Goal: Transaction & Acquisition: Obtain resource

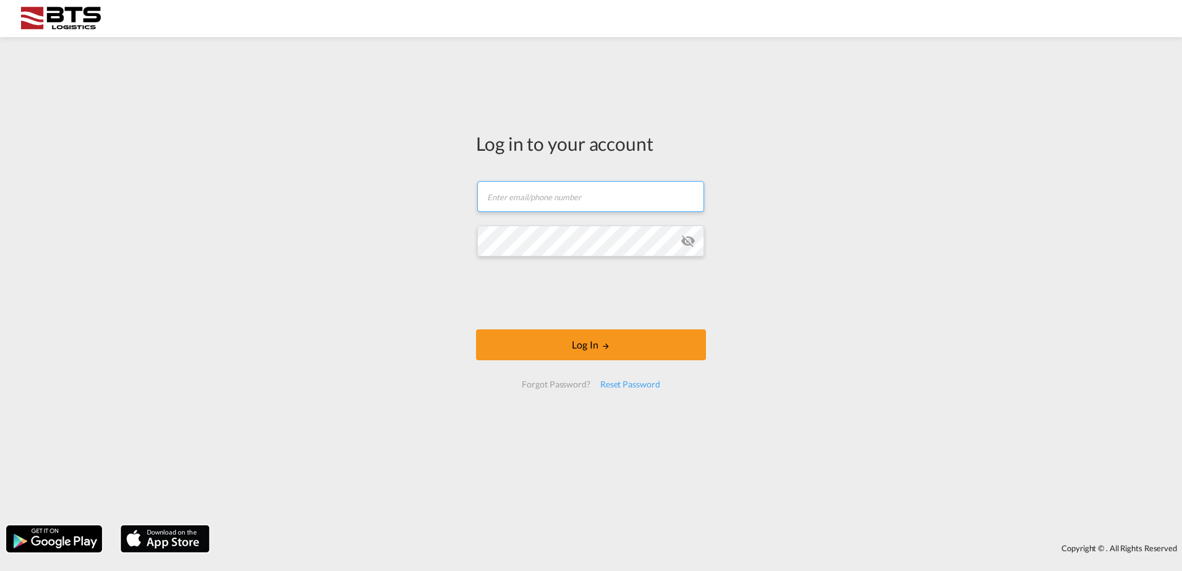
type input "sales.nl@btslogistics.com"
click at [449, 226] on div "Log in to your account sales.nl@btslogistics.com Log In Forgot Password? Reset …" at bounding box center [591, 281] width 1182 height 476
drag, startPoint x: 829, startPoint y: 366, endPoint x: 771, endPoint y: 357, distance: 58.9
click at [829, 367] on div "Log in to your account sales.nl@btslogistics.com Log In Forgot Password? Reset …" at bounding box center [591, 281] width 1182 height 476
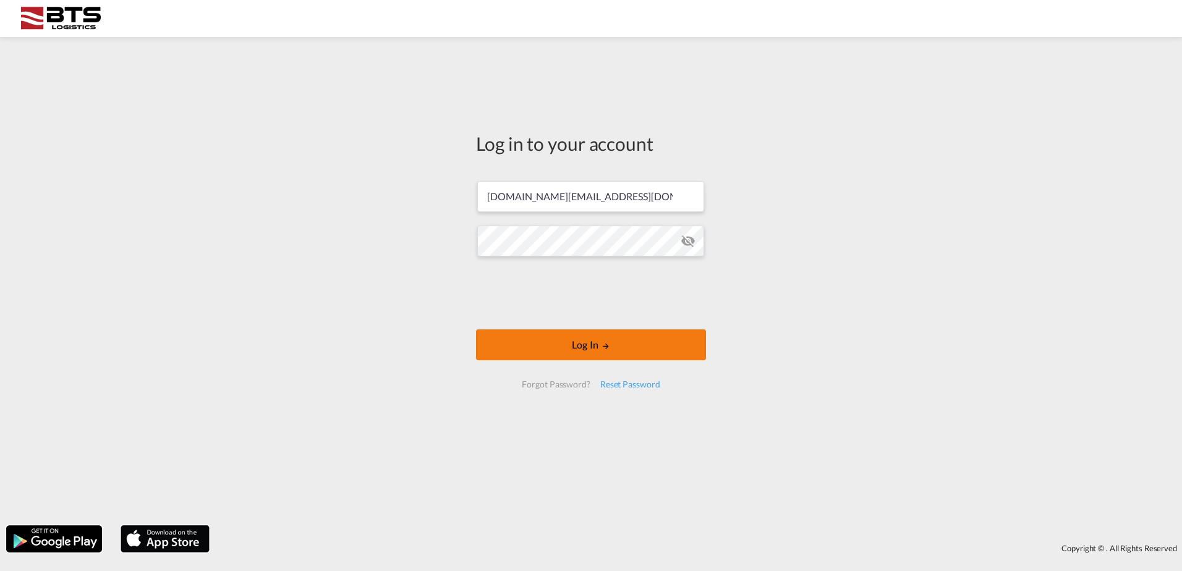
click at [568, 348] on button "Log In" at bounding box center [591, 345] width 230 height 31
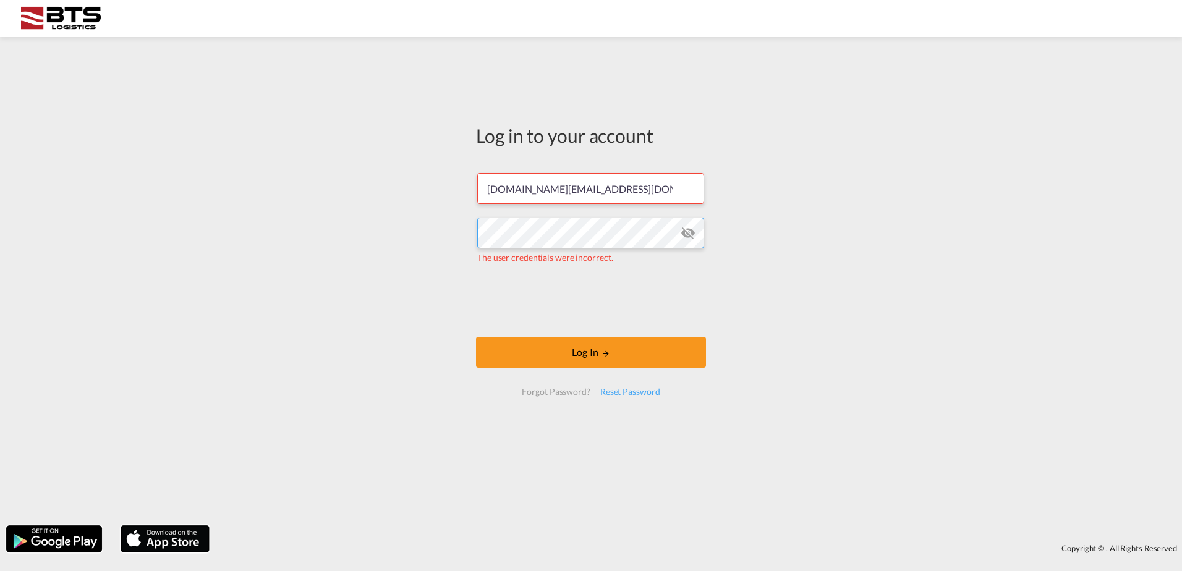
click at [391, 212] on div "Log in to your account sales.nl@btslogistics.com The user credentials were inco…" at bounding box center [591, 281] width 1182 height 476
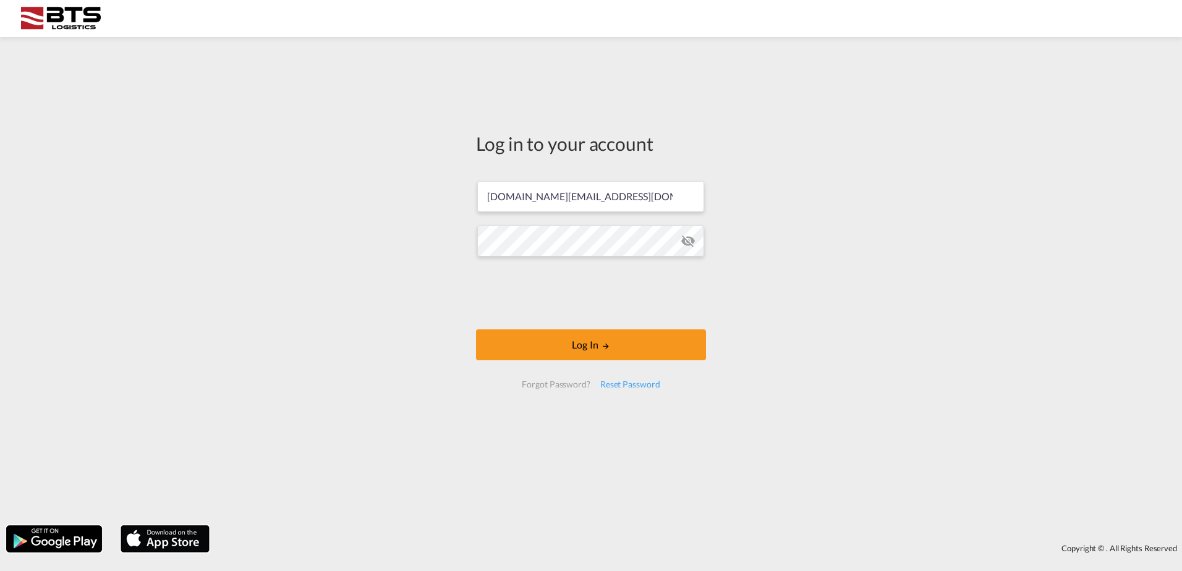
click at [432, 458] on div "Log in to your account sales.nl@btslogistics.com Log In Forgot Password? Reset …" at bounding box center [591, 281] width 1182 height 476
click at [580, 349] on button "Log In" at bounding box center [591, 345] width 230 height 31
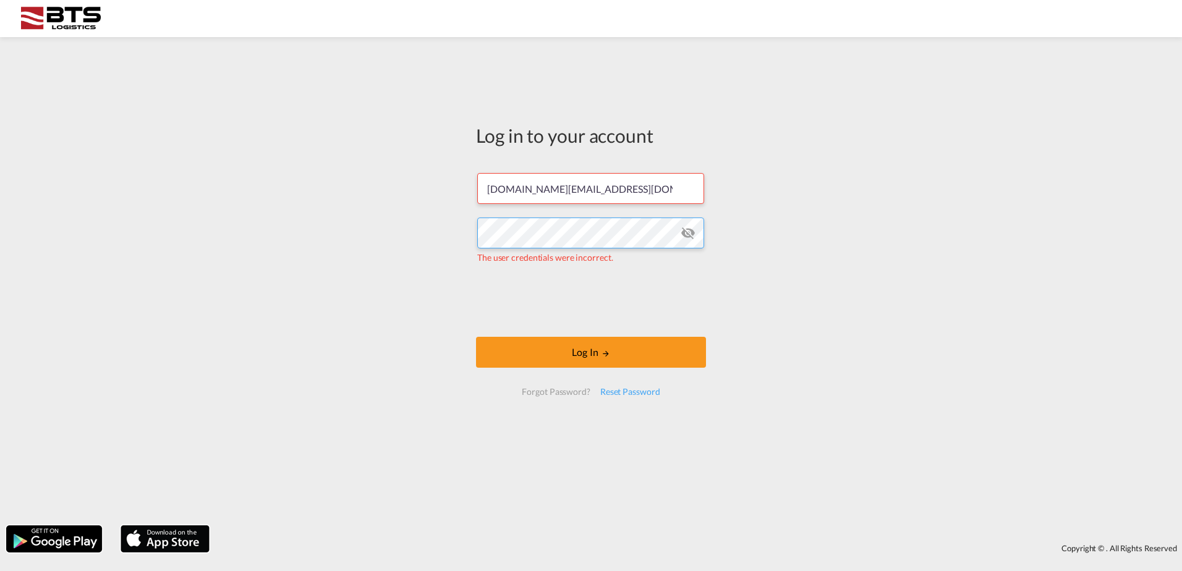
click at [450, 231] on div "Log in to your account sales.nl@btslogistics.com The user credentials were inco…" at bounding box center [591, 281] width 1182 height 476
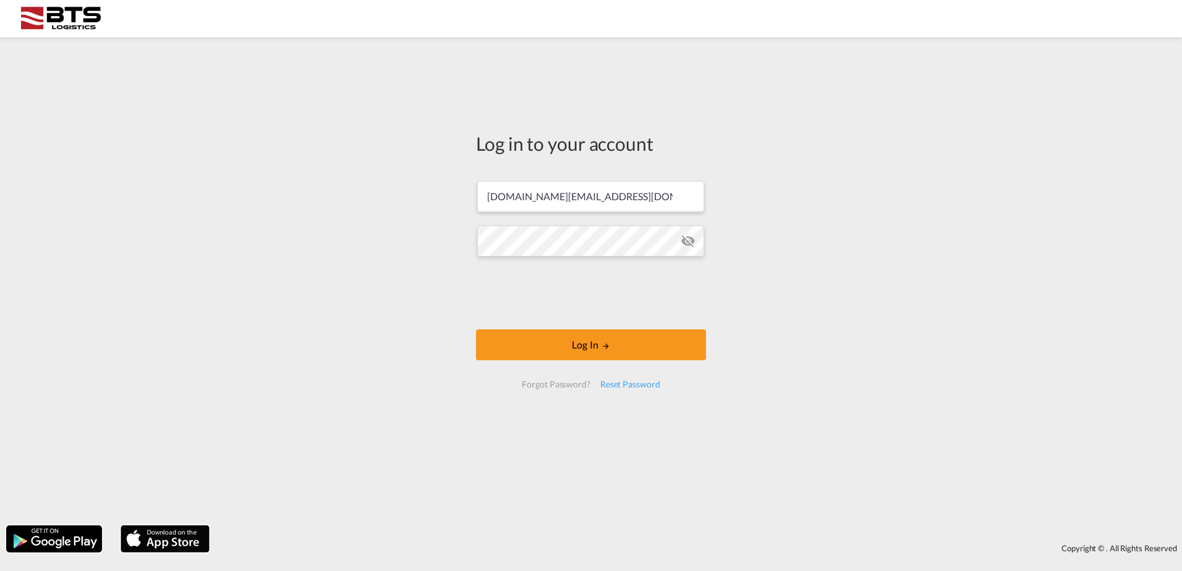
click at [568, 489] on div "Log in to your account sales.nl@btslogistics.com Log In Forgot Password? Reset …" at bounding box center [591, 281] width 1182 height 476
click at [579, 346] on button "Log In" at bounding box center [591, 345] width 230 height 31
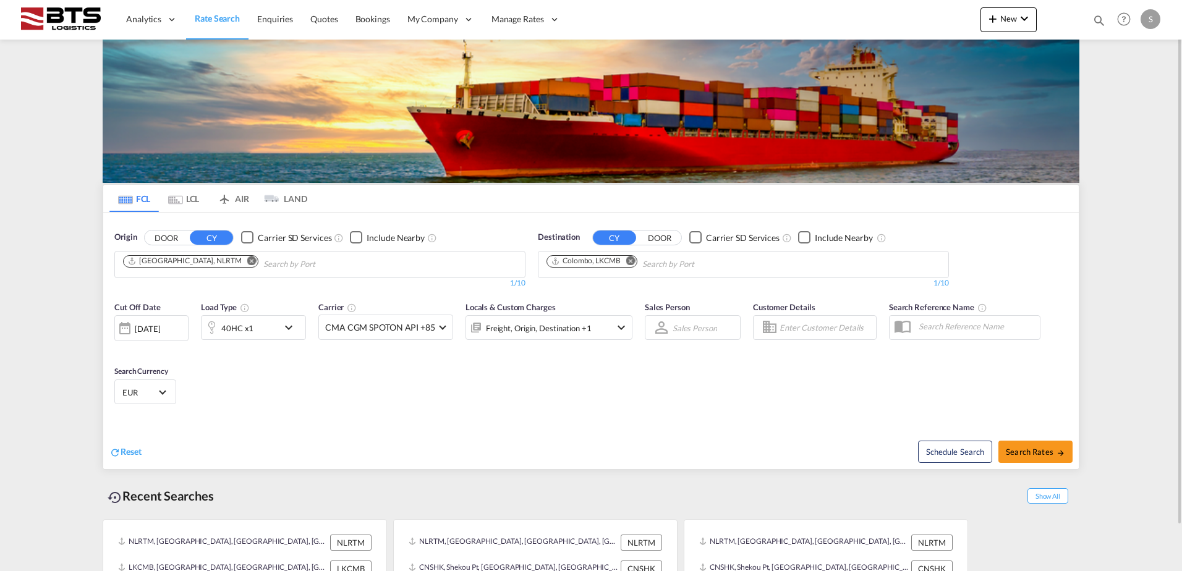
click at [633, 260] on md-icon "Remove" at bounding box center [630, 260] width 9 height 9
click at [612, 264] on body "Analytics Reports Dashboard Rate Search Enquiries Quotes Bookings" at bounding box center [591, 285] width 1182 height 571
type input "garhi"
drag, startPoint x: 607, startPoint y: 283, endPoint x: 534, endPoint y: 364, distance: 109.0
click at [607, 283] on div "Garhi Harsaru India INGHR" at bounding box center [642, 293] width 235 height 37
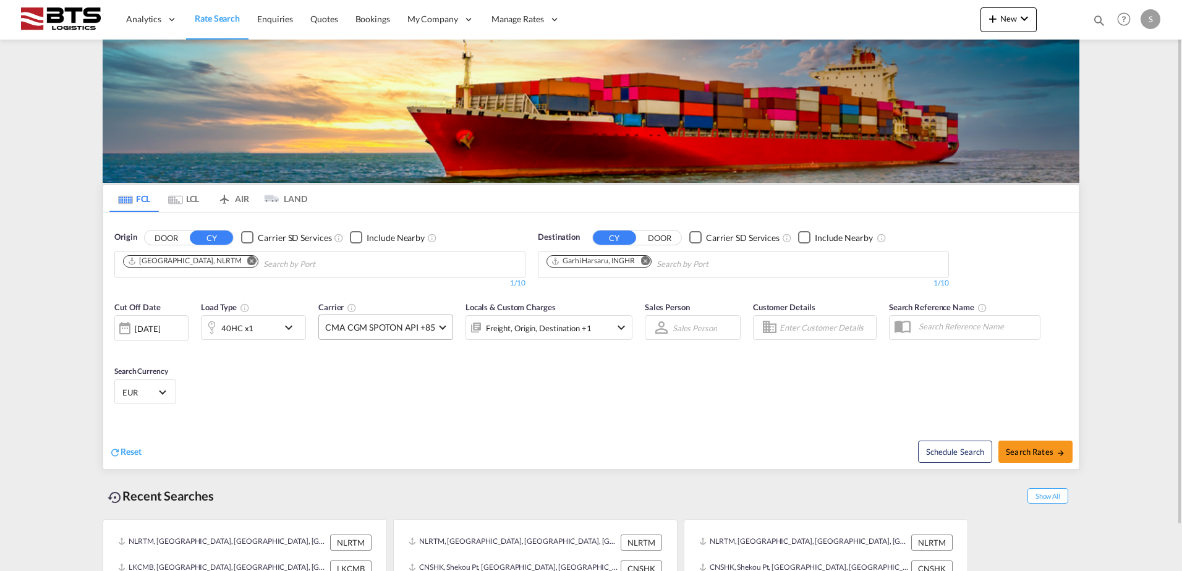
drag, startPoint x: 496, startPoint y: 368, endPoint x: 374, endPoint y: 328, distance: 128.3
click at [289, 323] on md-icon "icon-chevron-down" at bounding box center [291, 327] width 21 height 15
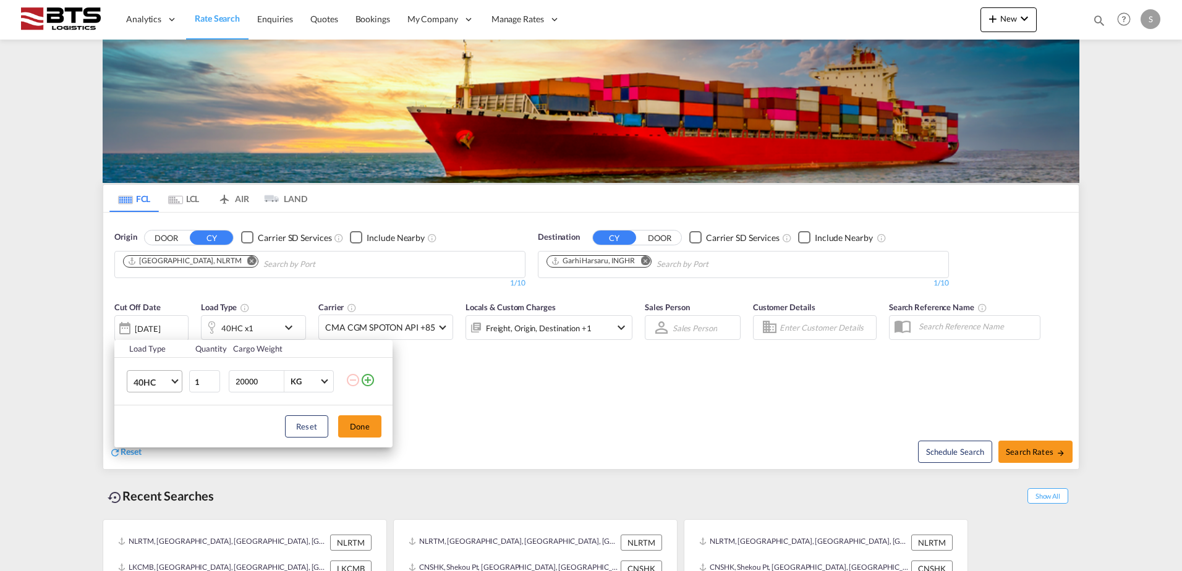
click at [176, 384] on md-select-value "40HC" at bounding box center [156, 381] width 49 height 21
click at [155, 318] on div "20GP" at bounding box center [145, 323] width 22 height 12
drag, startPoint x: 359, startPoint y: 427, endPoint x: 383, endPoint y: 425, distance: 24.2
click at [360, 427] on button "Done" at bounding box center [359, 427] width 43 height 22
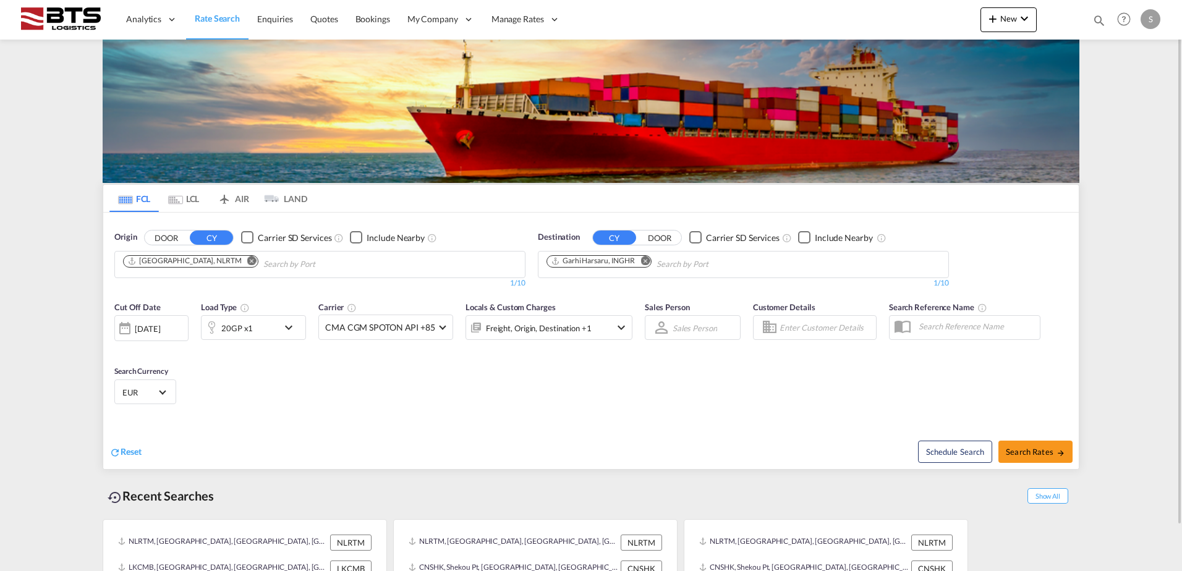
click at [503, 377] on div "Cut Off Date 15 Sep 2025 15/09/2025 Load Type 20GP x1 Carrier CMA CGM SPOTON AP…" at bounding box center [591, 355] width 976 height 121
click at [1023, 451] on span "Search Rates" at bounding box center [1035, 452] width 59 height 10
type input "NLRTM to INGHR / 15 Sep 2025"
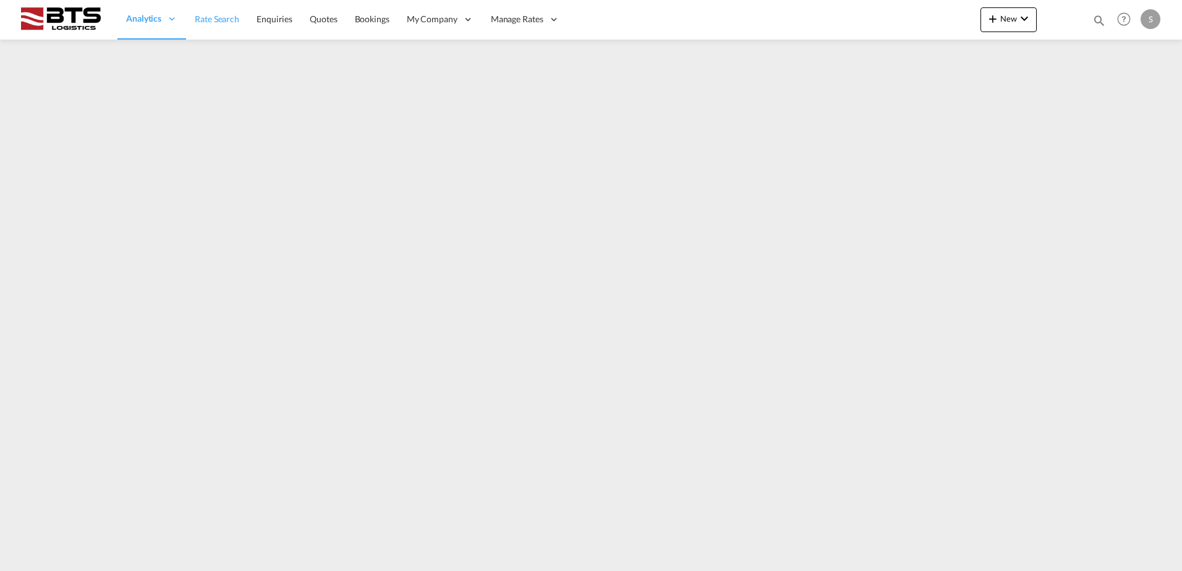
click at [210, 14] on span "Rate Search" at bounding box center [217, 19] width 45 height 11
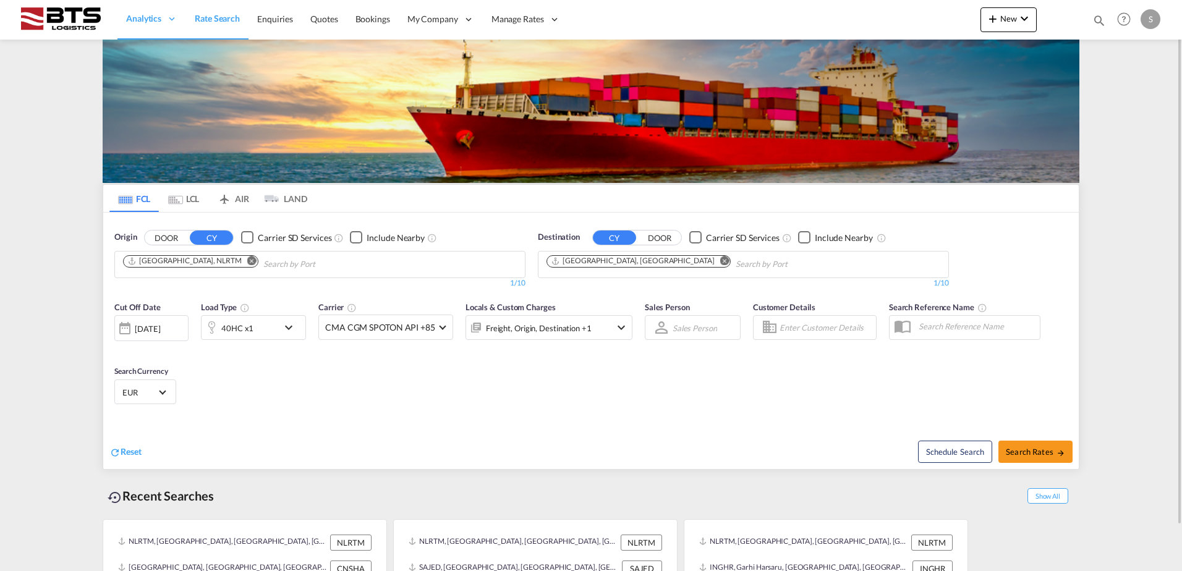
click at [720, 260] on md-icon "Remove" at bounding box center [724, 260] width 9 height 9
click at [630, 261] on body "Analytics Reports Dashboard Rate Search Enquiries Quotes Bookings" at bounding box center [591, 285] width 1182 height 571
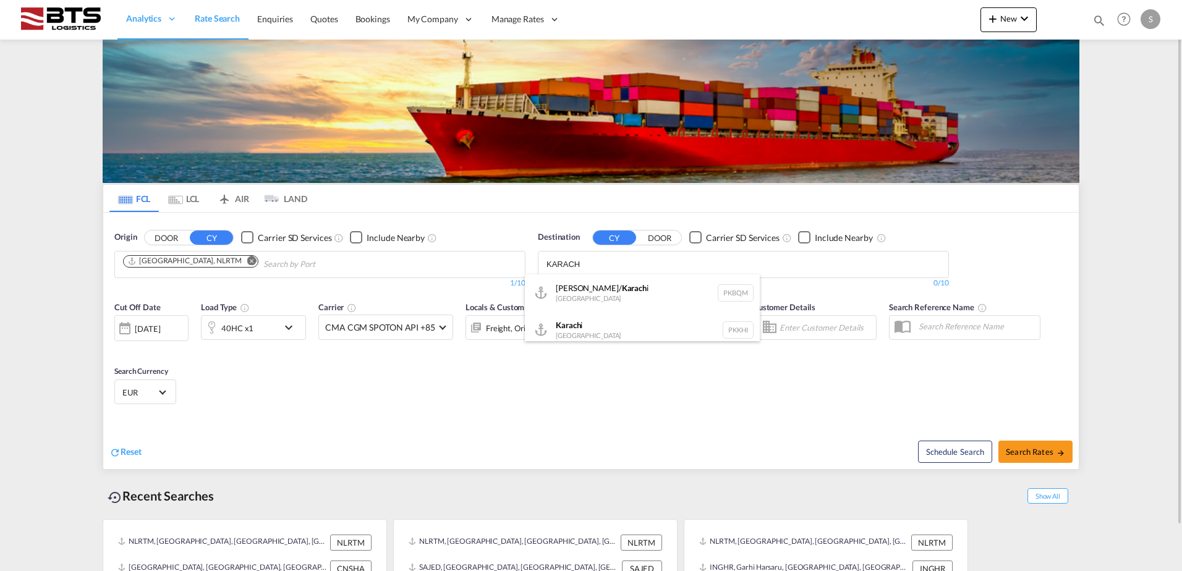
type input "KARACH"
click at [593, 328] on div "Karach i [GEOGRAPHIC_DATA] PKKHI" at bounding box center [642, 330] width 235 height 37
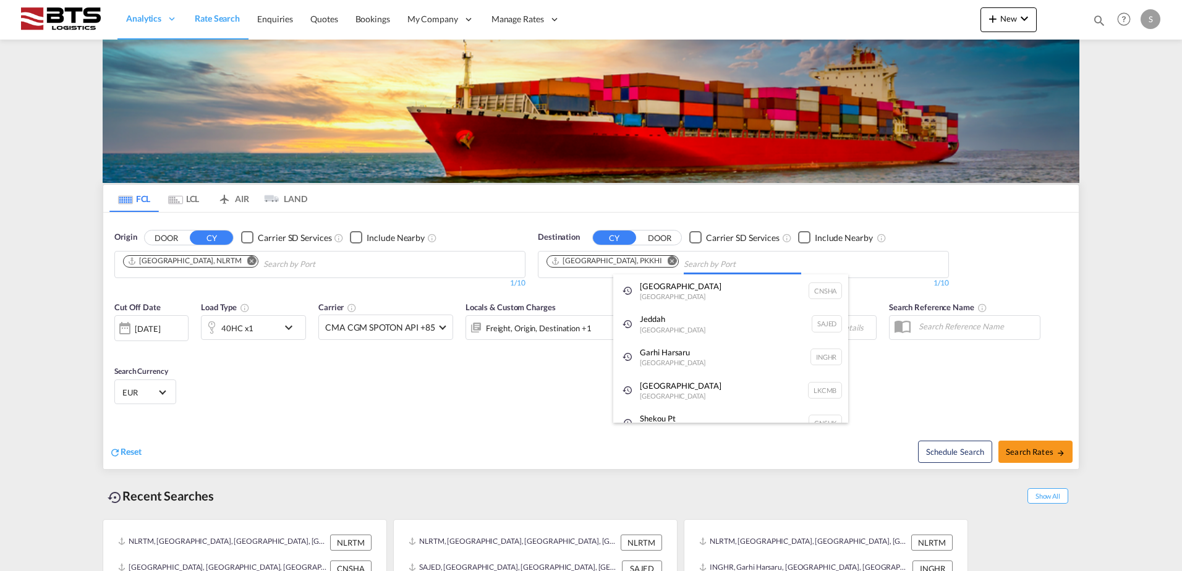
click at [657, 260] on body "Analytics Reports Dashboard Rate Search Enquiries Quotes Bookings" at bounding box center [591, 285] width 1182 height 571
type input "KARAC"
click at [688, 281] on div "[PERSON_NAME]/ Karac hi Pakistan PKBQM" at bounding box center [730, 293] width 235 height 37
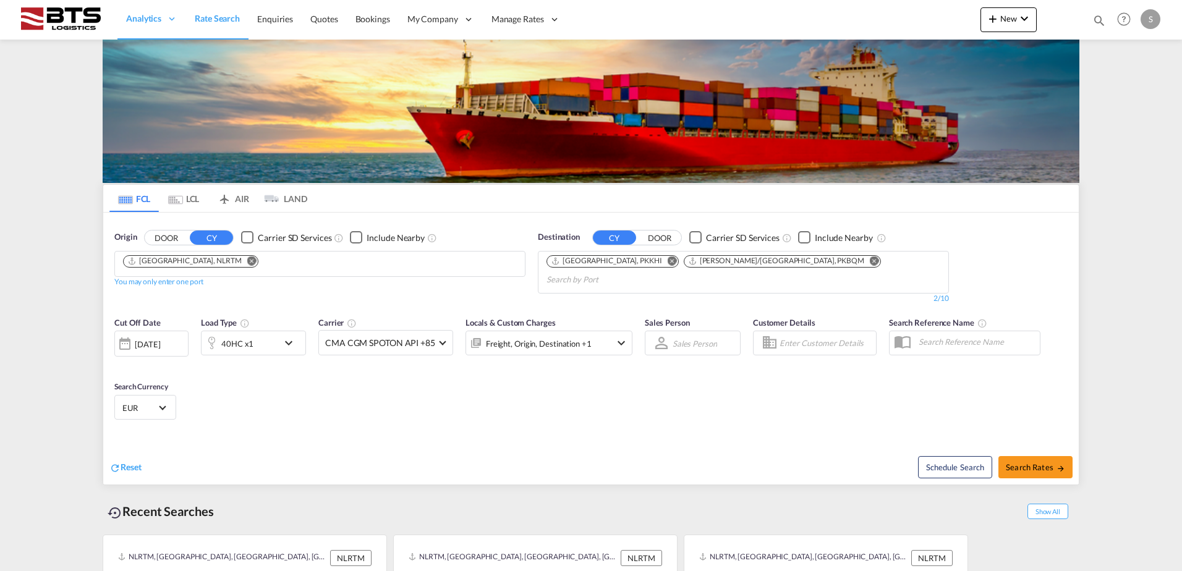
click at [288, 336] on md-icon "icon-chevron-down" at bounding box center [291, 343] width 21 height 15
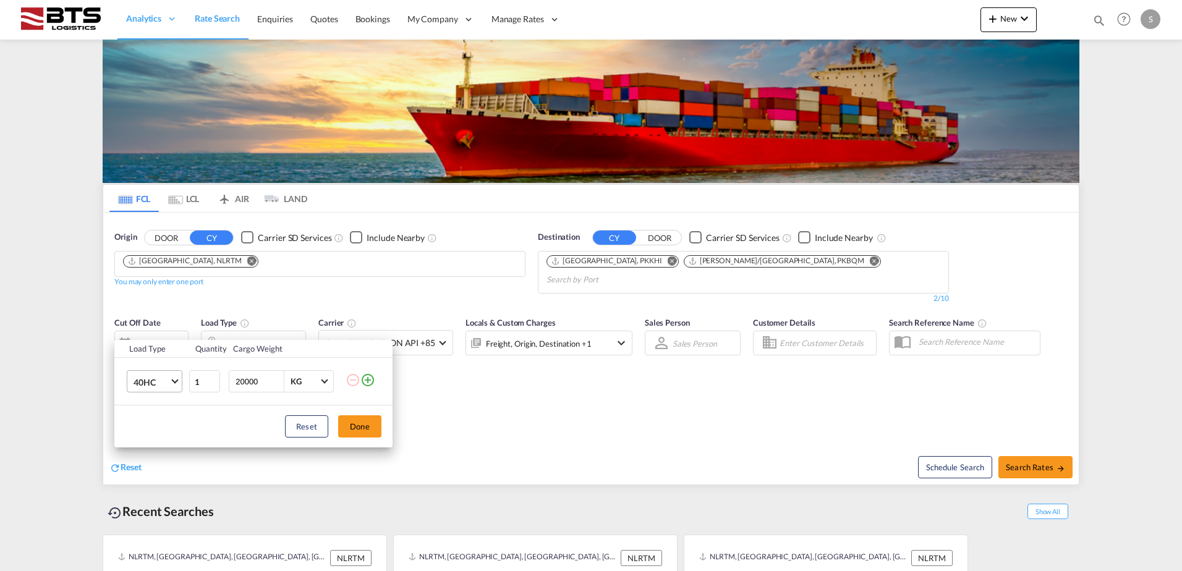
click at [177, 383] on md-select-value "40HC" at bounding box center [156, 381] width 49 height 21
click at [163, 345] on md-option "40RE" at bounding box center [166, 348] width 84 height 30
click at [355, 419] on button "Done" at bounding box center [359, 427] width 43 height 22
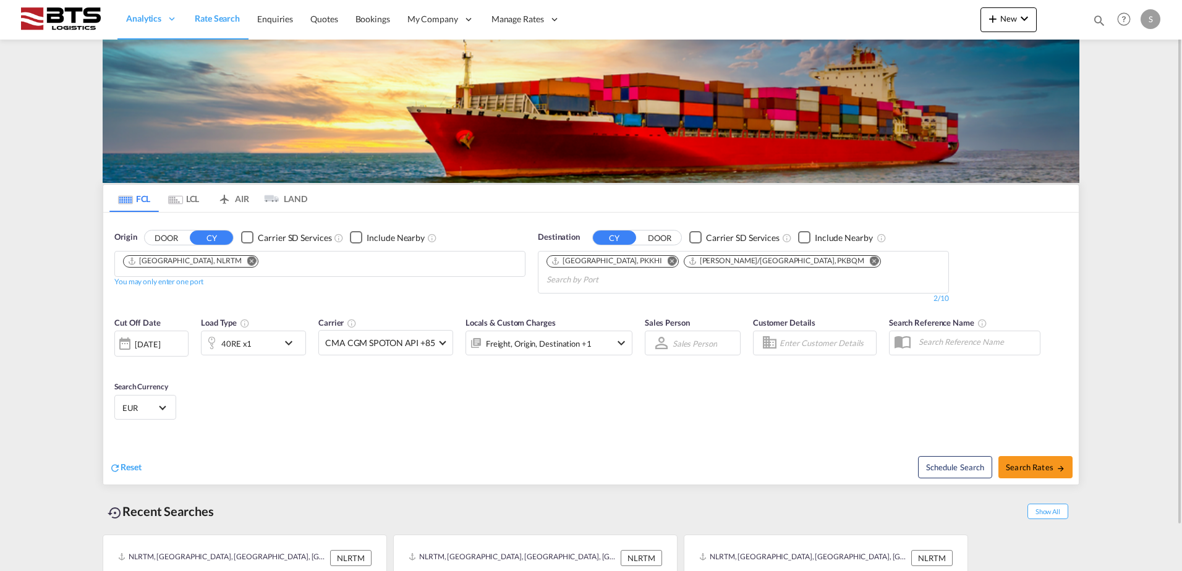
click at [539, 355] on div "Cut Off Date [DATE] [DATE] Load Type 40RE x1 Carrier CMA CGM SPOTON API +85 Onl…" at bounding box center [373, 342] width 531 height 64
click at [1034, 463] on span "Search Rates" at bounding box center [1035, 468] width 59 height 10
type input "NLRTM to PKKHI,PKBQM / [DATE]"
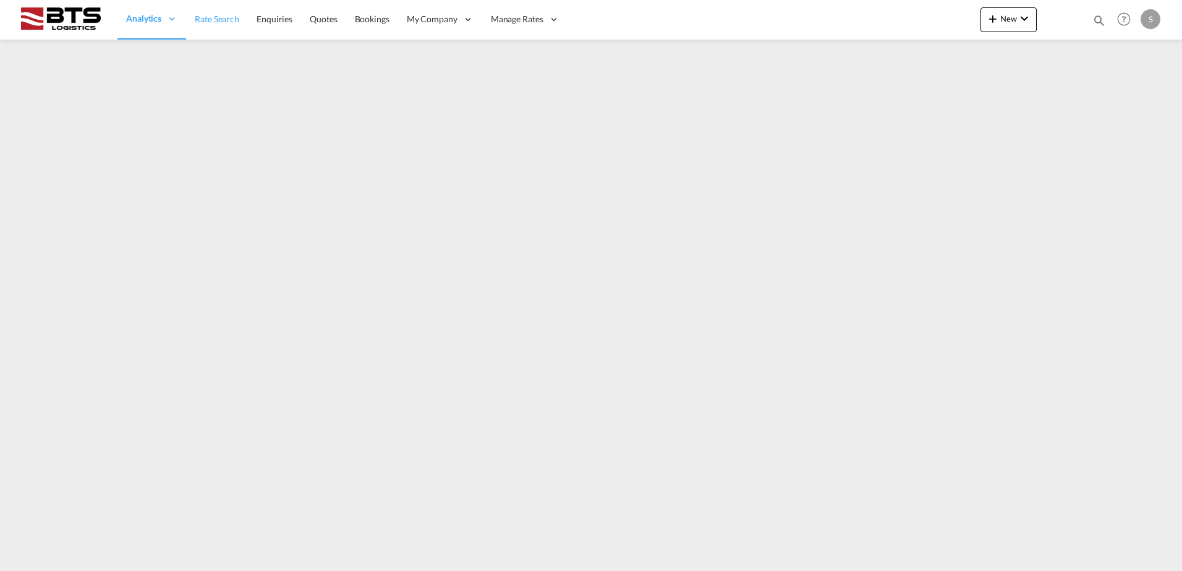
click at [211, 20] on span "Rate Search" at bounding box center [217, 19] width 45 height 11
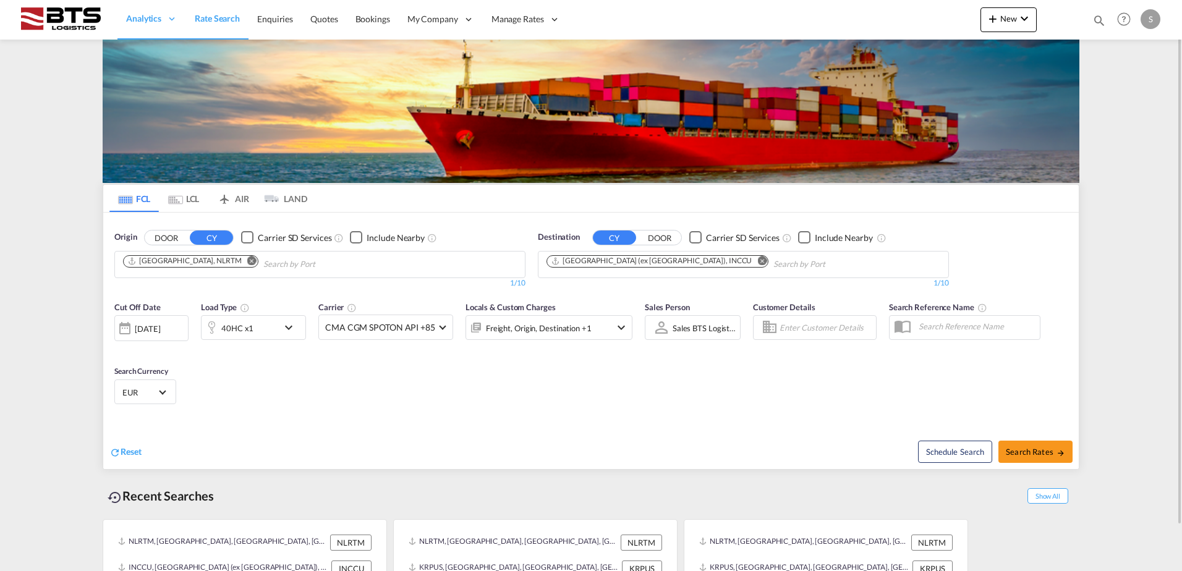
click at [750, 261] on button "Remove" at bounding box center [759, 262] width 19 height 12
click at [591, 259] on body "Analytics Reports Dashboard Rate Search Enquiries Quotes Bookings" at bounding box center [591, 285] width 1182 height 571
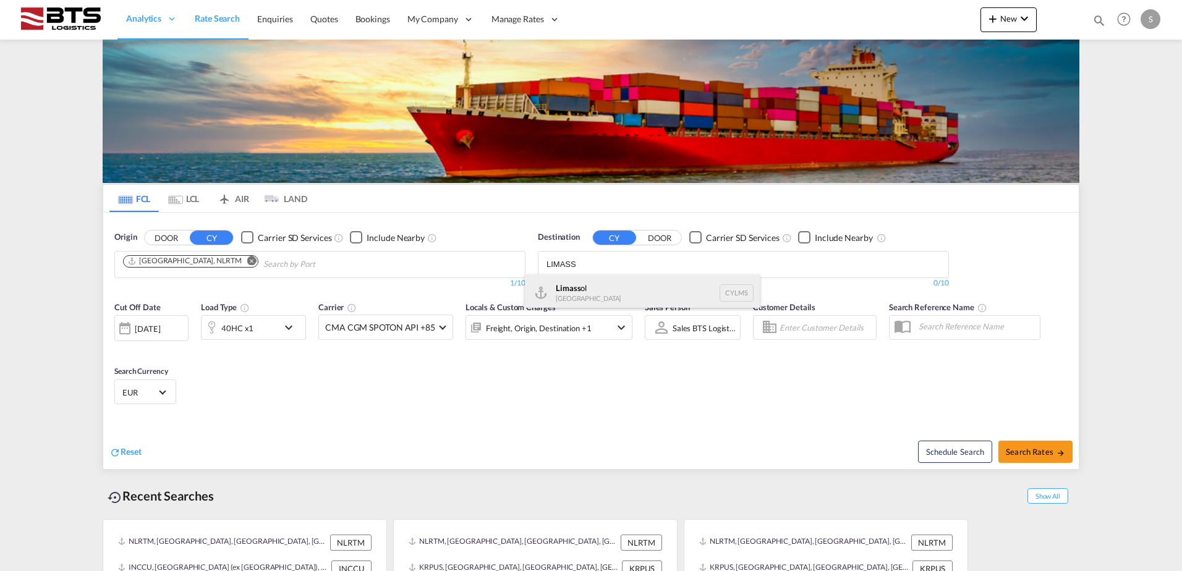
type input "LIMASS"
click at [578, 286] on div "Limass ol Cyprus CYLMS" at bounding box center [642, 293] width 235 height 37
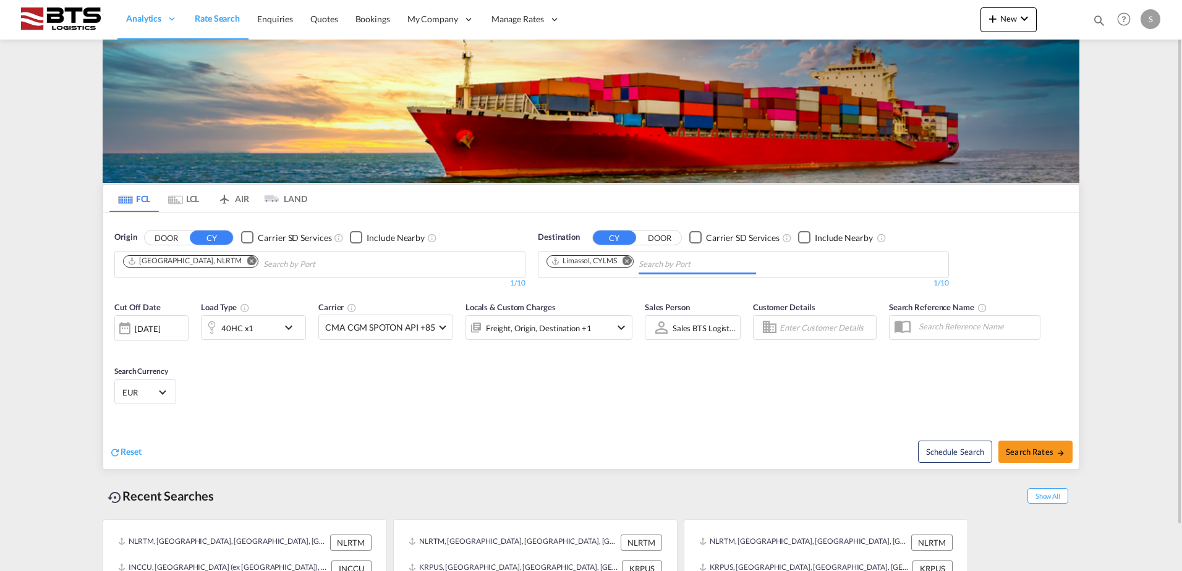
click at [288, 329] on md-icon "icon-chevron-down" at bounding box center [291, 327] width 21 height 15
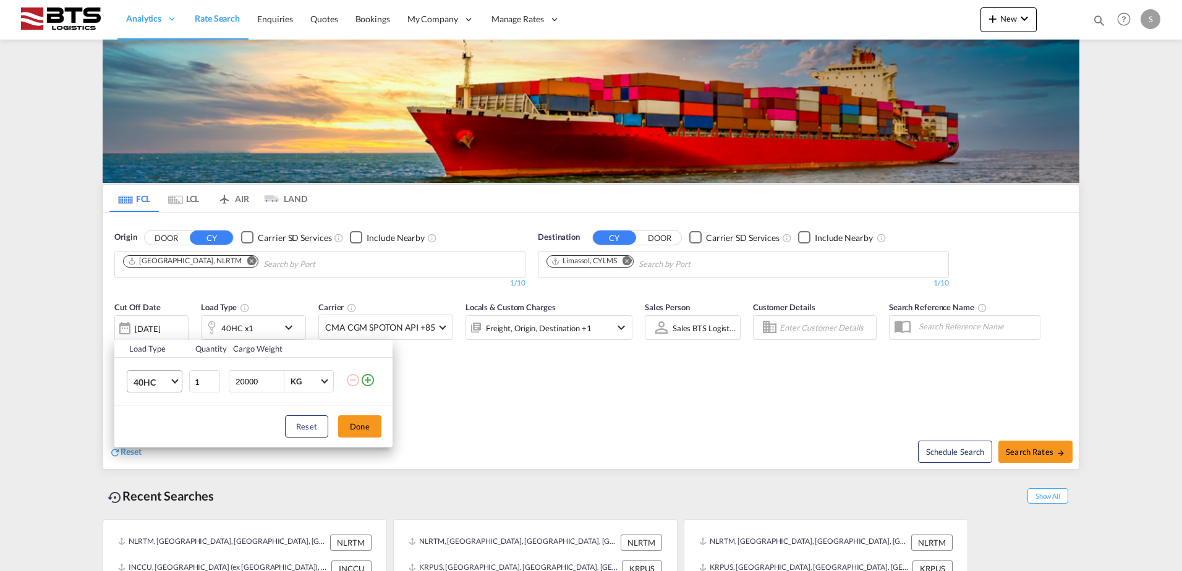
click at [176, 381] on span "Choose: \a40HC" at bounding box center [174, 380] width 7 height 7
click at [158, 322] on md-option "20GP" at bounding box center [166, 323] width 84 height 30
click at [357, 423] on button "Done" at bounding box center [359, 427] width 43 height 22
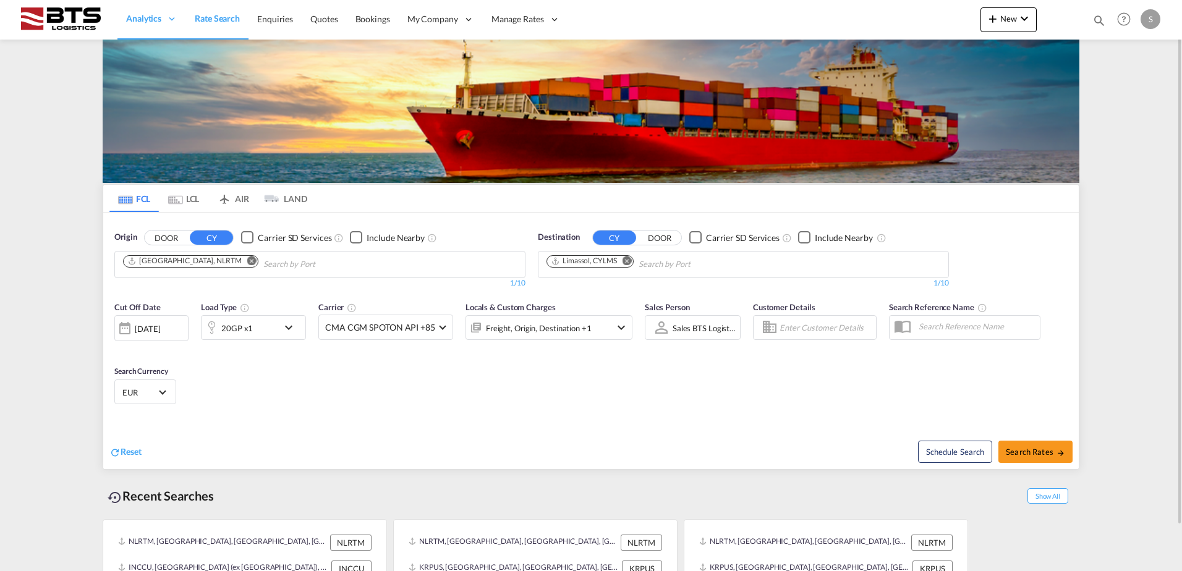
drag, startPoint x: 451, startPoint y: 370, endPoint x: 595, endPoint y: 374, distance: 143.5
click at [453, 370] on div "Cut Off Date 15 Sep 2025 15/09/2025 Load Type 20GP x1 Carrier CMA CGM SPOTON AP…" at bounding box center [591, 355] width 976 height 121
click at [1025, 447] on button "Search Rates" at bounding box center [1036, 452] width 74 height 22
type input "NLRTM to CYLMS / 15 Sep 2025"
